Goal: Information Seeking & Learning: Find specific fact

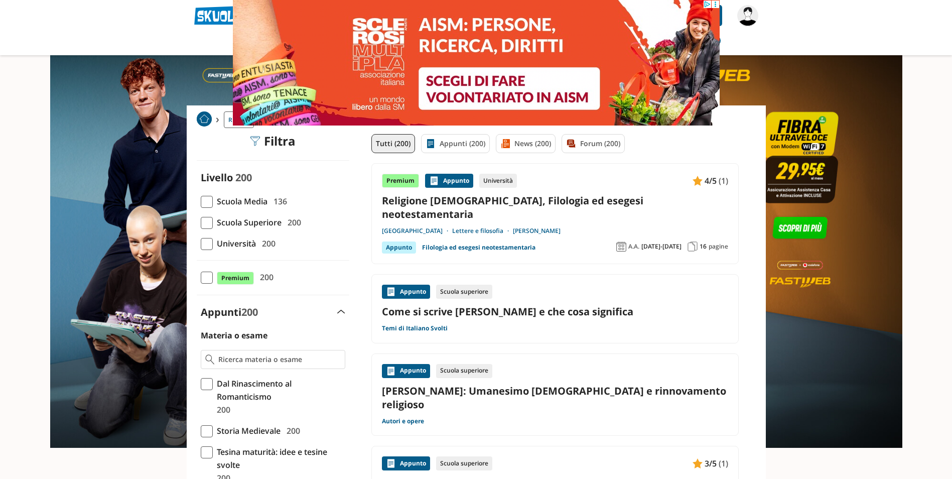
click at [262, 245] on span "200" at bounding box center [267, 243] width 18 height 13
click at [201, 243] on input "Università 200" at bounding box center [201, 243] width 0 height 0
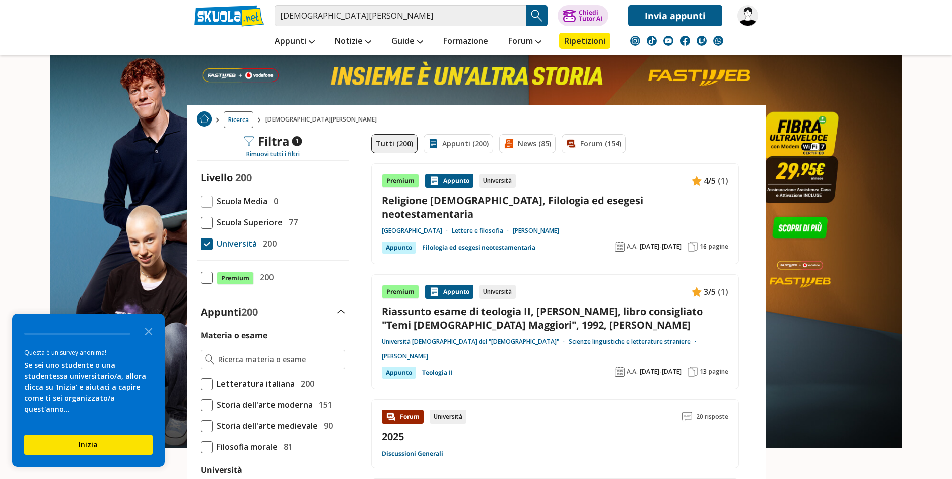
drag, startPoint x: 142, startPoint y: 341, endPoint x: 192, endPoint y: 278, distance: 80.8
click at [144, 340] on icon "Close the survey" at bounding box center [149, 331] width 20 height 20
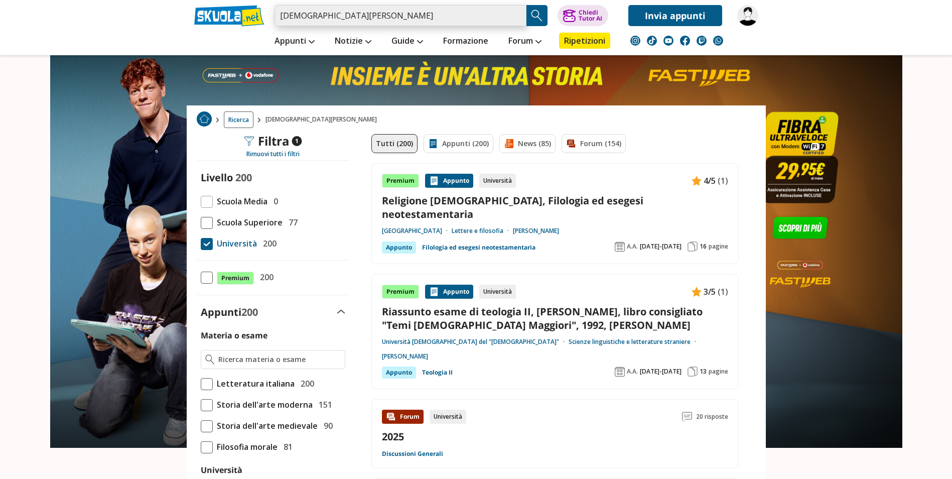
click at [381, 12] on input "cristiano rumio" at bounding box center [401, 15] width 252 height 21
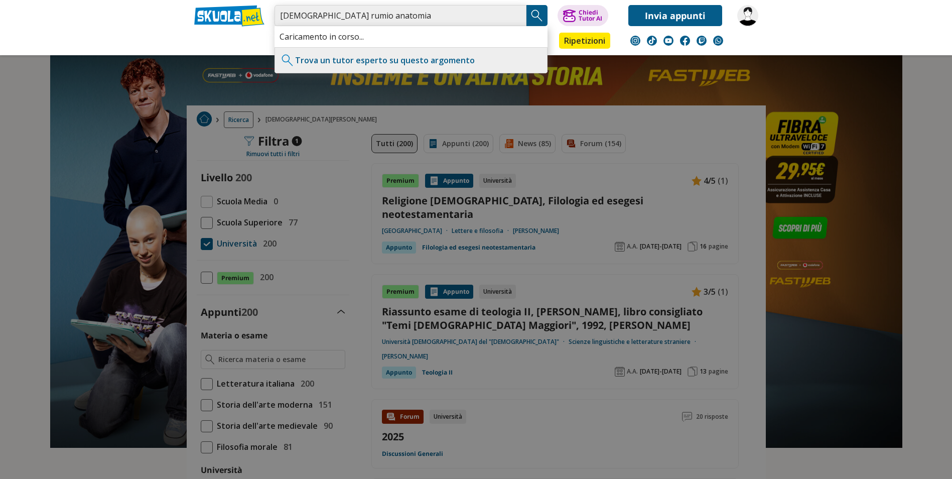
type input "[DEMOGRAPHIC_DATA] rumio anatomia"
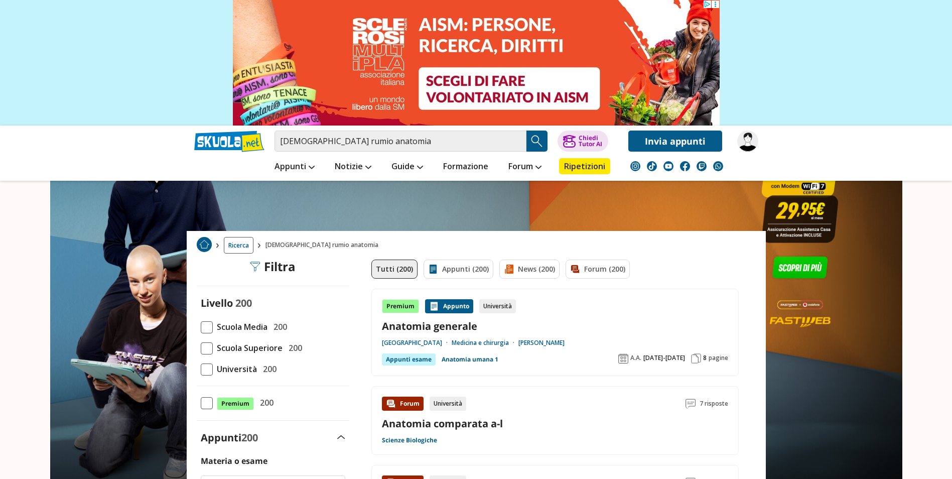
click at [205, 371] on span at bounding box center [207, 369] width 12 height 12
click at [201, 369] on input "Università 200" at bounding box center [201, 369] width 0 height 0
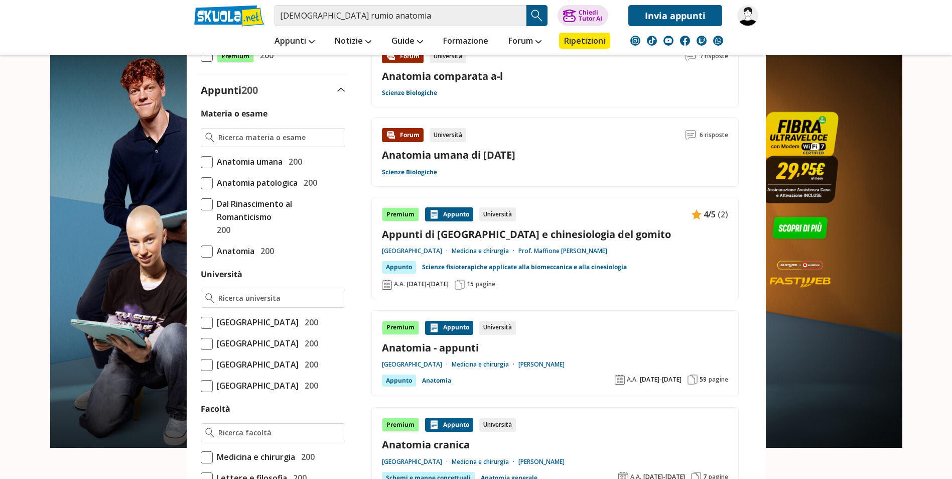
scroll to position [351, 0]
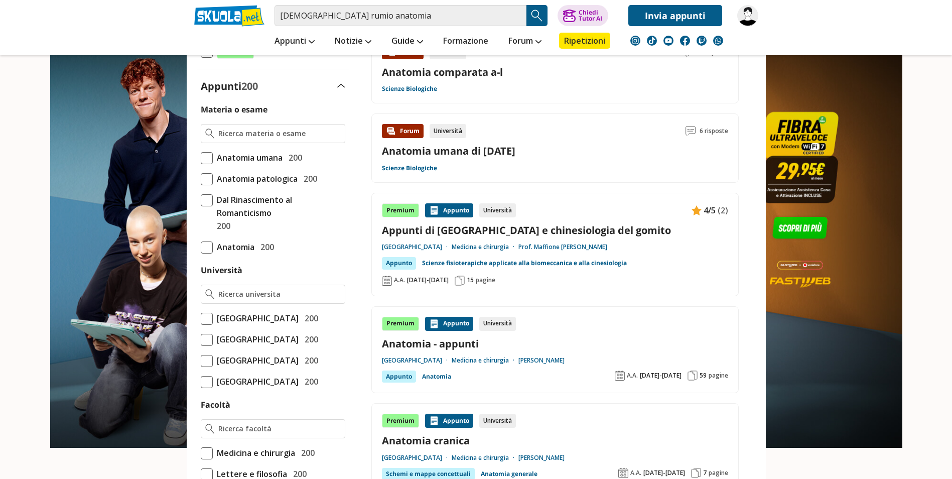
click at [301, 325] on span "200" at bounding box center [310, 318] width 18 height 13
click at [201, 318] on input "[GEOGRAPHIC_DATA] 200" at bounding box center [201, 318] width 0 height 0
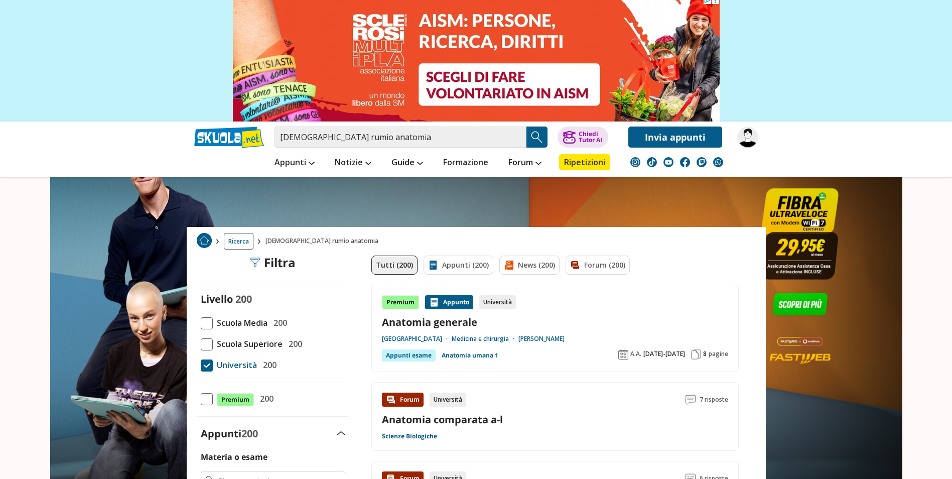
scroll to position [0, 0]
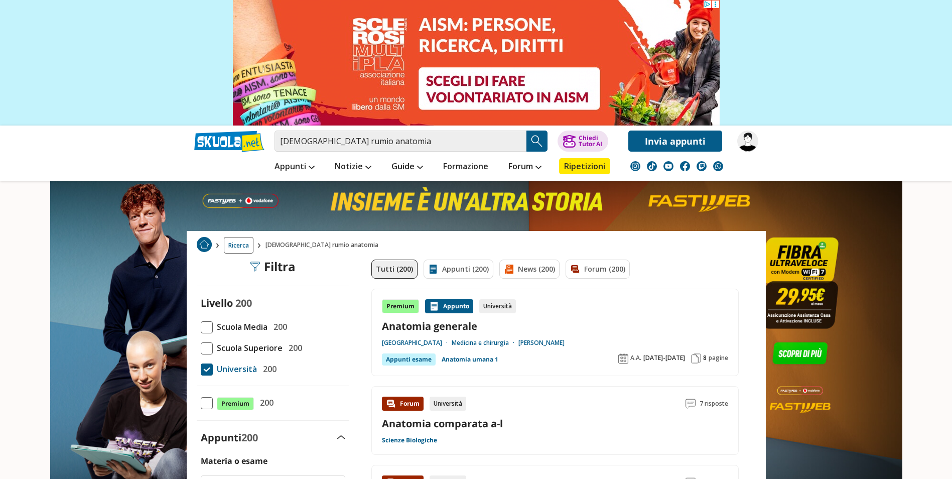
click at [246, 250] on span "Ricerca" at bounding box center [239, 245] width 30 height 17
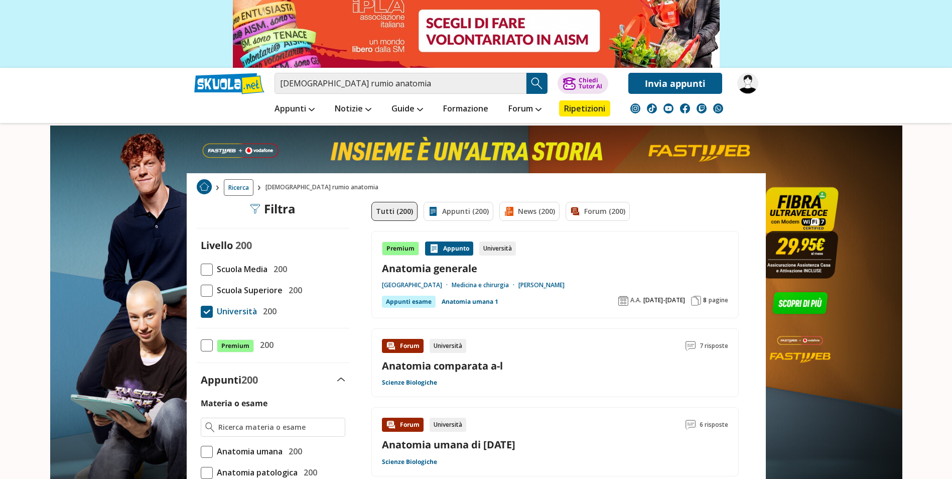
scroll to position [50, 0]
